Goal: Find specific page/section: Find specific page/section

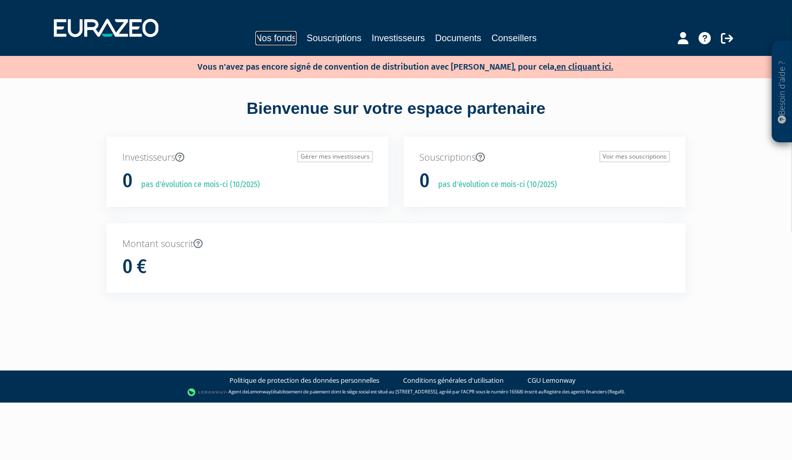
click at [269, 37] on link "Nos fonds" at bounding box center [275, 38] width 41 height 14
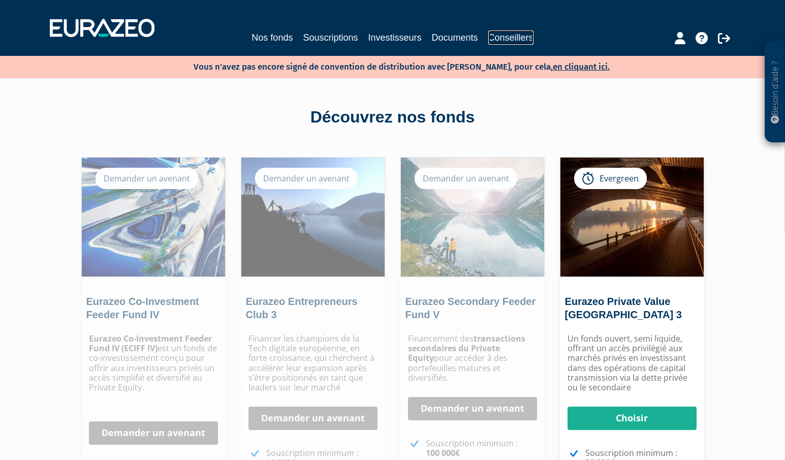
click at [519, 37] on link "Conseillers" at bounding box center [510, 37] width 45 height 14
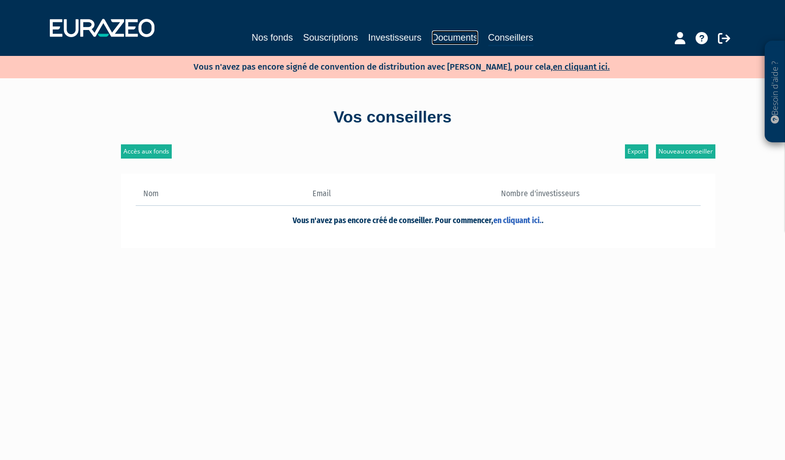
click at [460, 41] on link "Documents" at bounding box center [455, 37] width 46 height 14
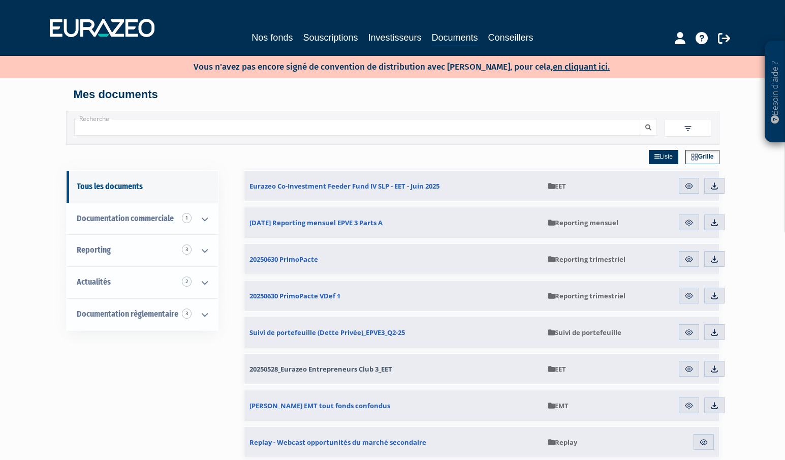
scroll to position [51, 0]
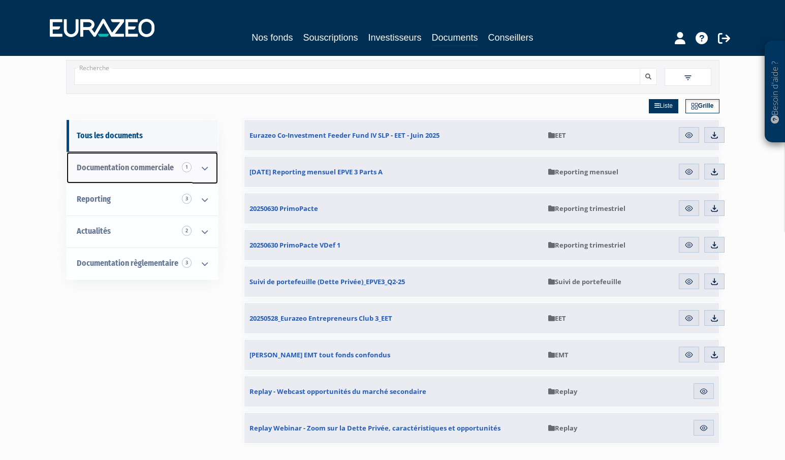
click at [206, 169] on icon at bounding box center [204, 167] width 26 height 31
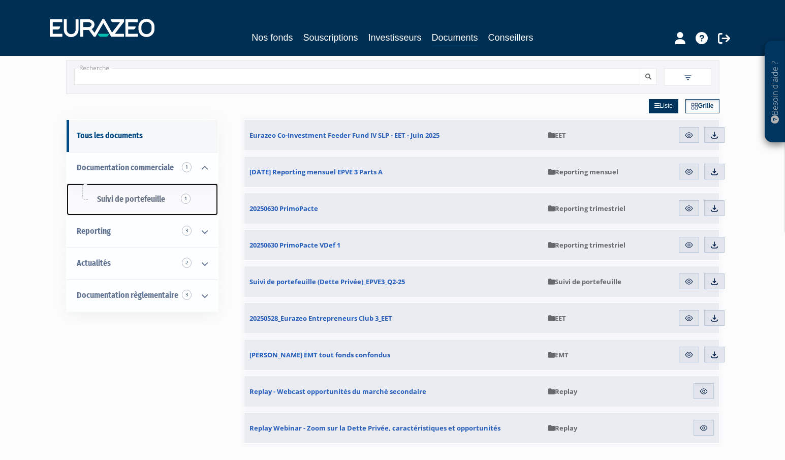
click at [122, 203] on span "Suivi de portefeuille 1" at bounding box center [131, 199] width 68 height 10
